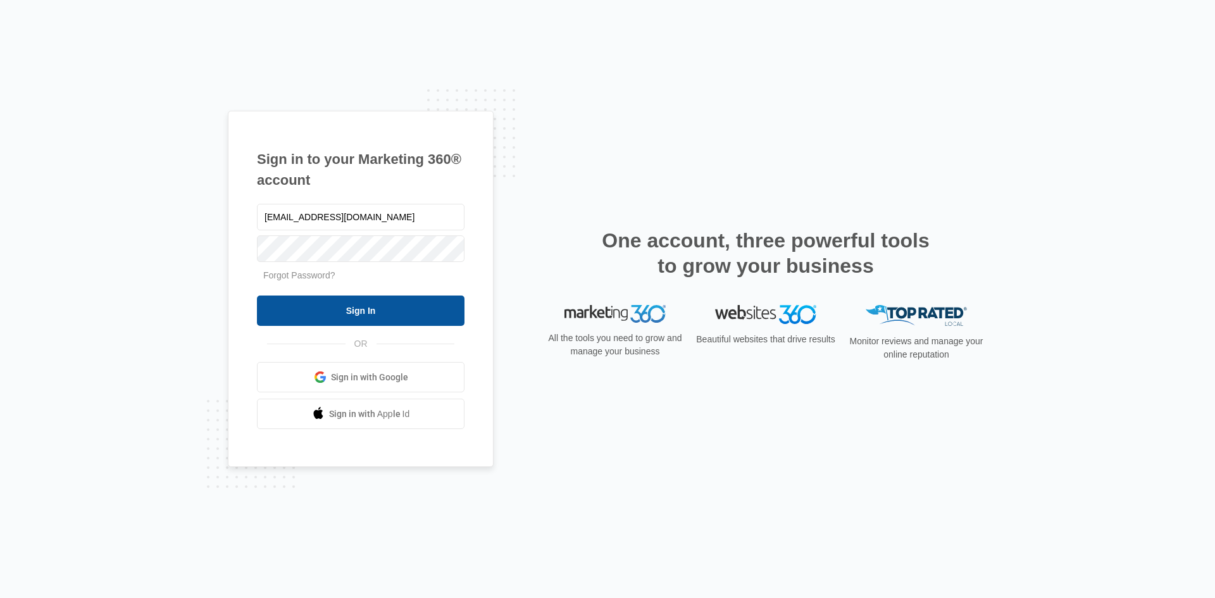
click at [375, 312] on input "Sign In" at bounding box center [361, 310] width 208 height 30
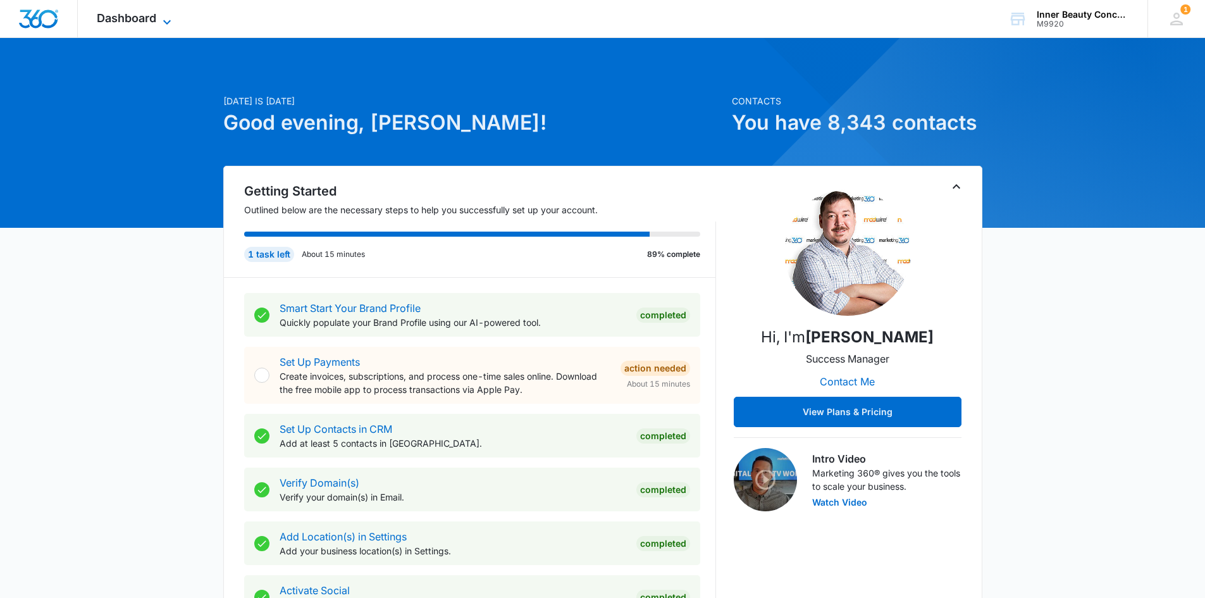
click at [164, 20] on icon at bounding box center [167, 22] width 8 height 4
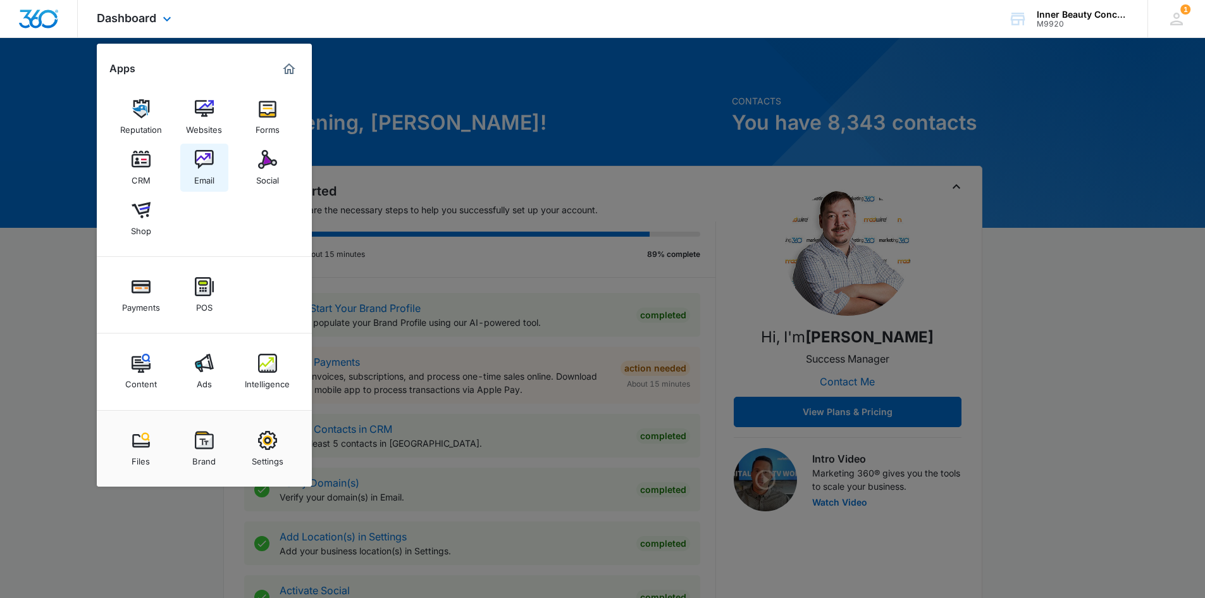
click at [206, 175] on div "Email" at bounding box center [204, 177] width 20 height 16
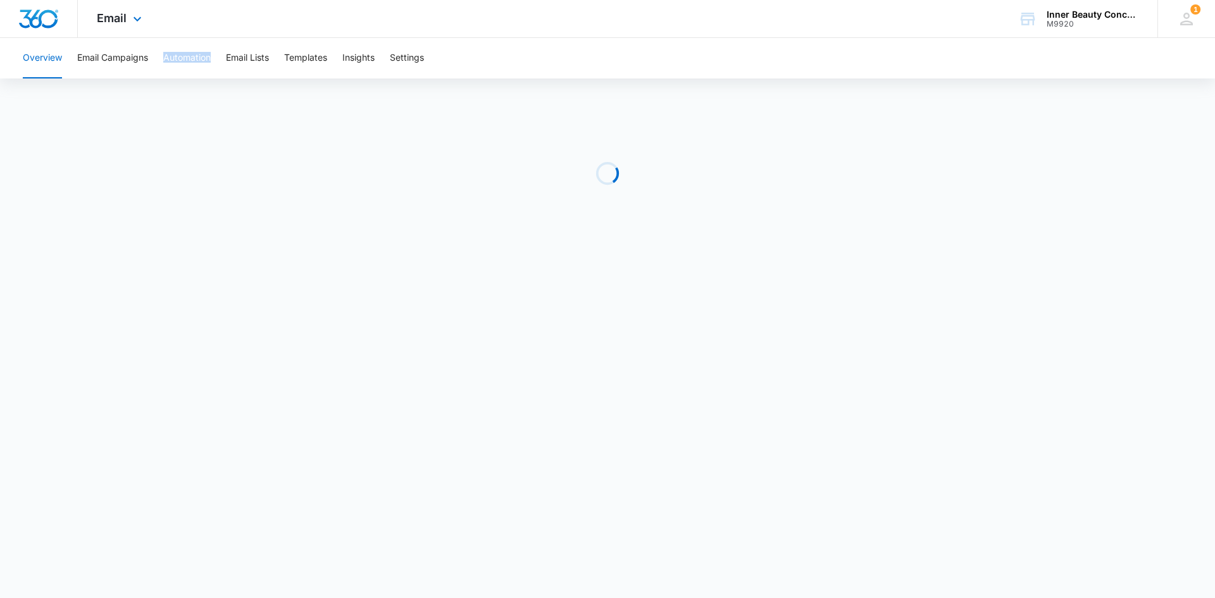
click at [206, 175] on body "Email Apps Reputation Websites Forms CRM Email Social Shop Payments POS Content…" at bounding box center [607, 299] width 1215 height 598
click at [128, 53] on button "Email Campaigns" at bounding box center [112, 58] width 71 height 40
